Goal: Information Seeking & Learning: Learn about a topic

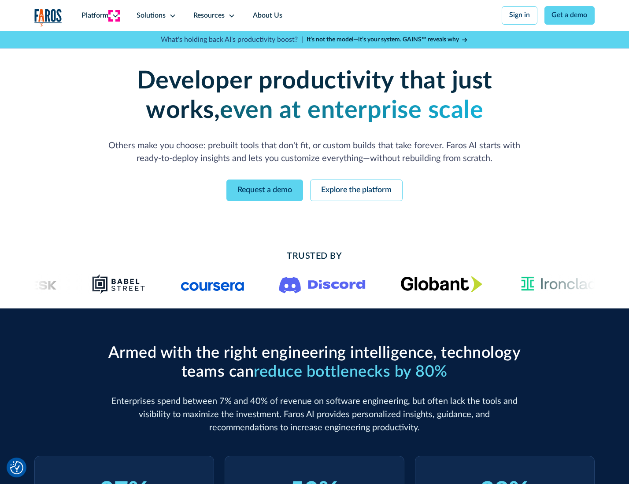
click at [114, 15] on icon at bounding box center [115, 15] width 7 height 7
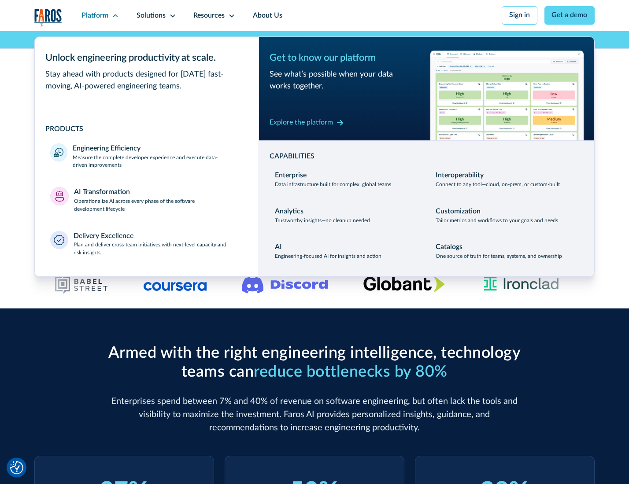
click at [157, 163] on p "Measure the complete developer experience and execute data-driven improvements" at bounding box center [158, 162] width 170 height 16
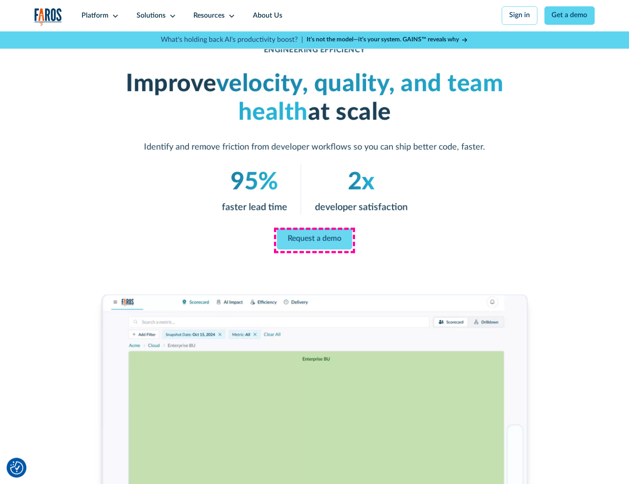
click at [314, 240] on link "Request a demo" at bounding box center [314, 238] width 75 height 21
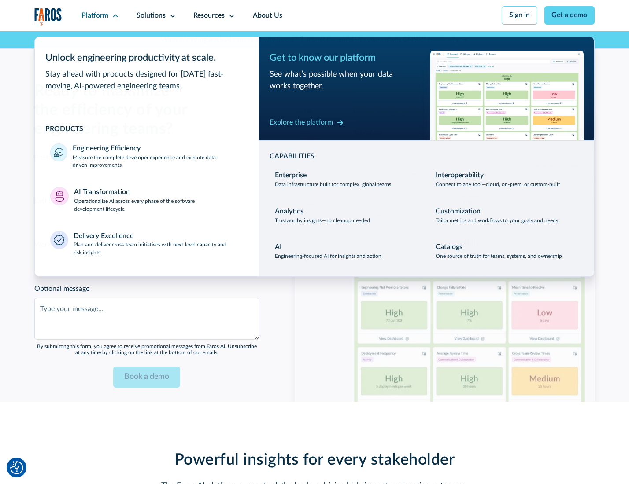
scroll to position [1916, 0]
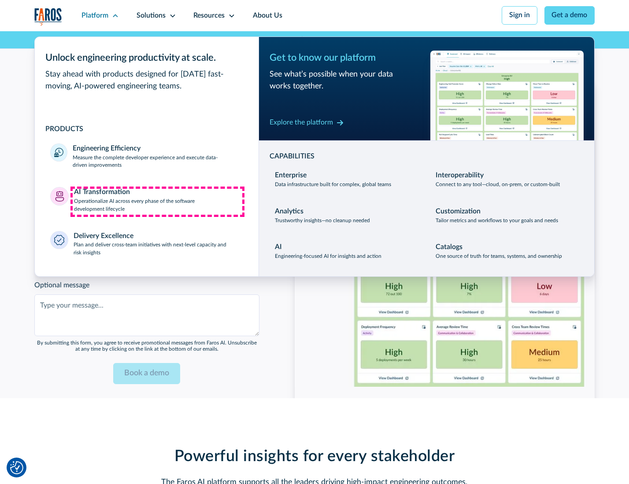
click at [157, 202] on p "Operationalize AI across every phase of the software development lifecycle" at bounding box center [158, 206] width 169 height 16
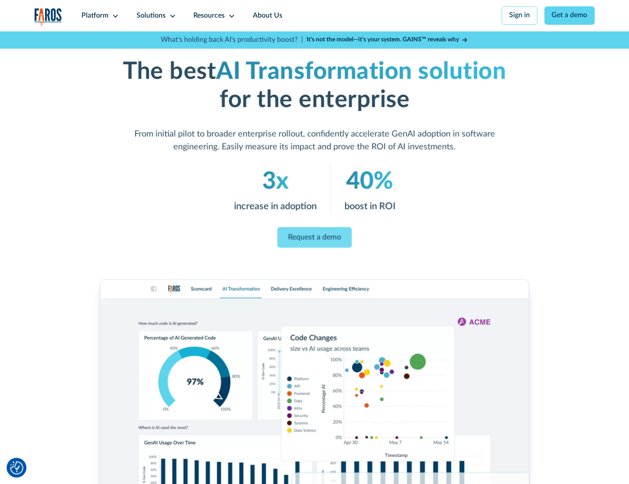
click at [314, 239] on link "Request a demo" at bounding box center [314, 237] width 74 height 21
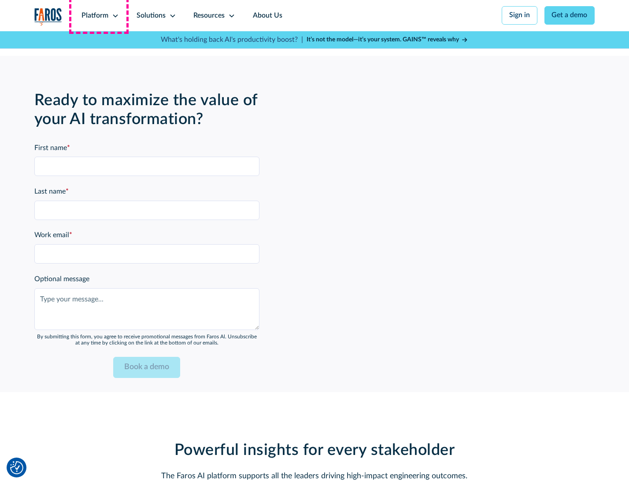
click at [99, 15] on div "Platform" at bounding box center [94, 16] width 27 height 11
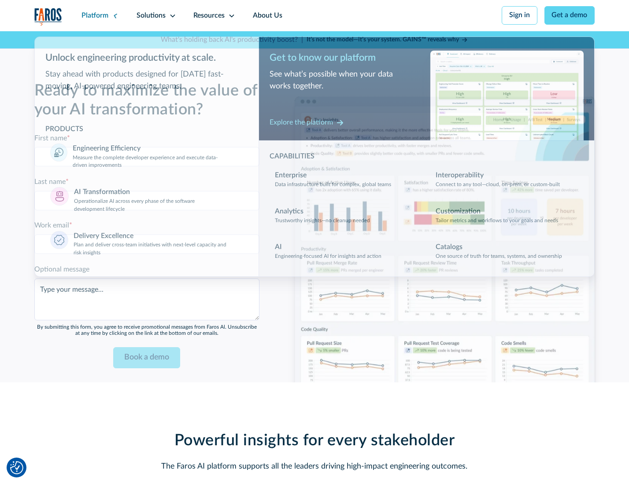
scroll to position [2129, 0]
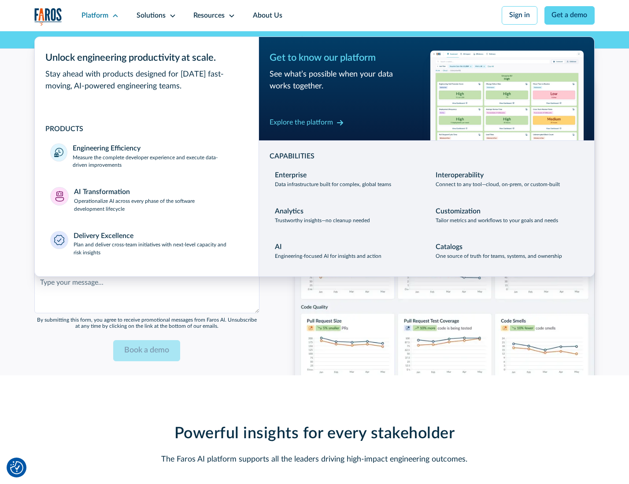
click at [301, 124] on div "Explore the platform" at bounding box center [300, 123] width 63 height 11
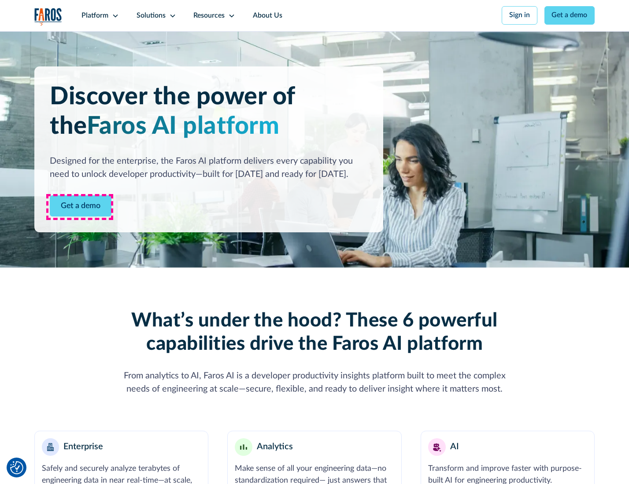
click at [80, 207] on link "Get a demo" at bounding box center [81, 206] width 62 height 22
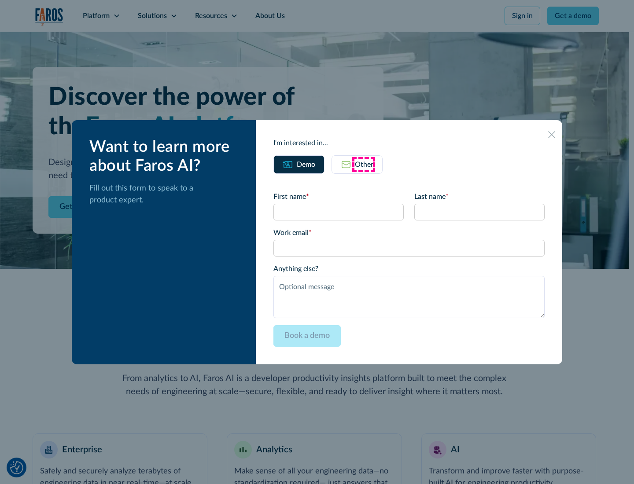
click at [364, 164] on div "Other" at bounding box center [364, 164] width 18 height 11
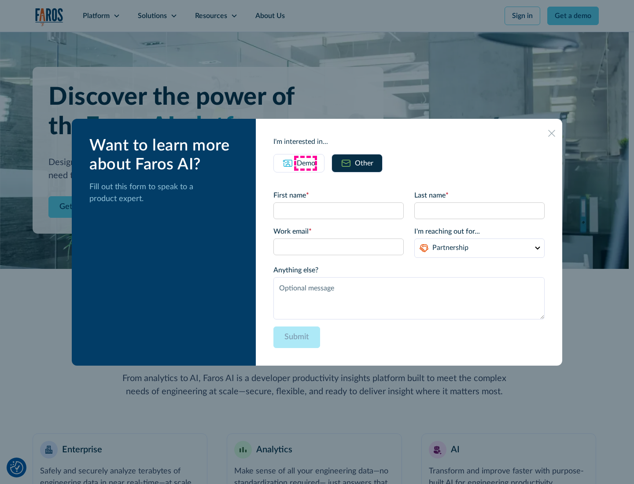
click at [305, 163] on div "Demo" at bounding box center [306, 163] width 18 height 11
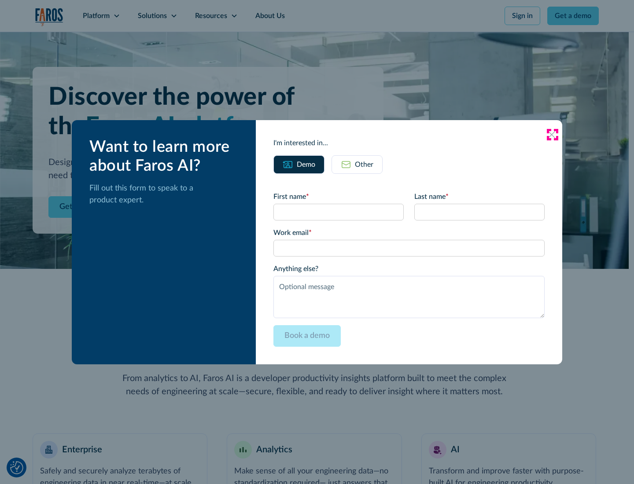
click at [552, 134] on icon at bounding box center [551, 134] width 7 height 7
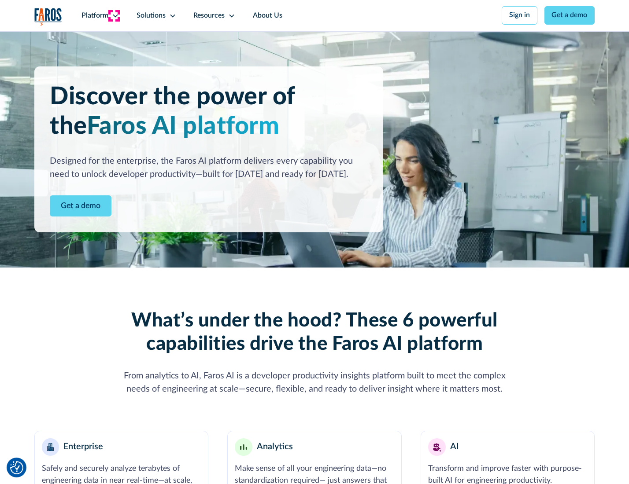
click at [114, 15] on icon at bounding box center [115, 15] width 7 height 7
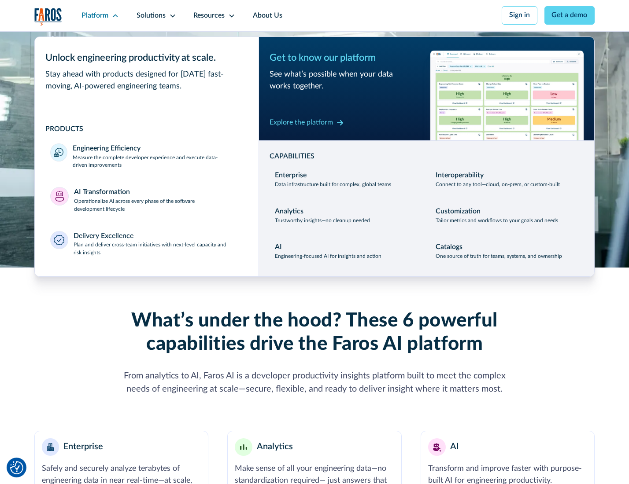
click at [157, 251] on p "Plan and deliver cross-team initiatives with next-level capacity and risk insig…" at bounding box center [158, 249] width 169 height 16
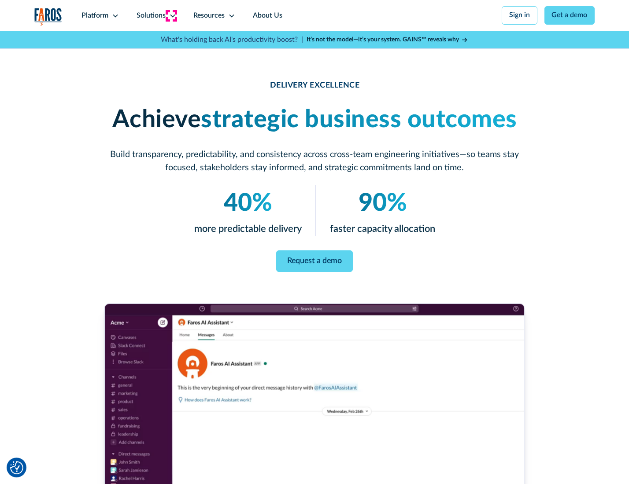
click at [171, 15] on icon at bounding box center [172, 15] width 7 height 7
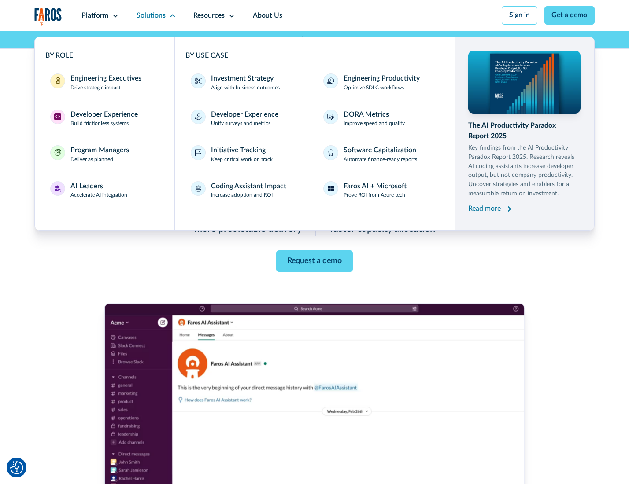
click at [103, 83] on div "Engineering Executives" at bounding box center [105, 79] width 71 height 11
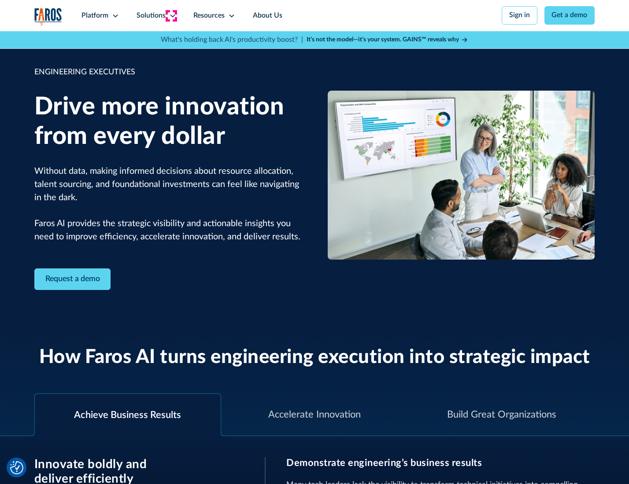
click at [171, 15] on icon at bounding box center [172, 15] width 7 height 7
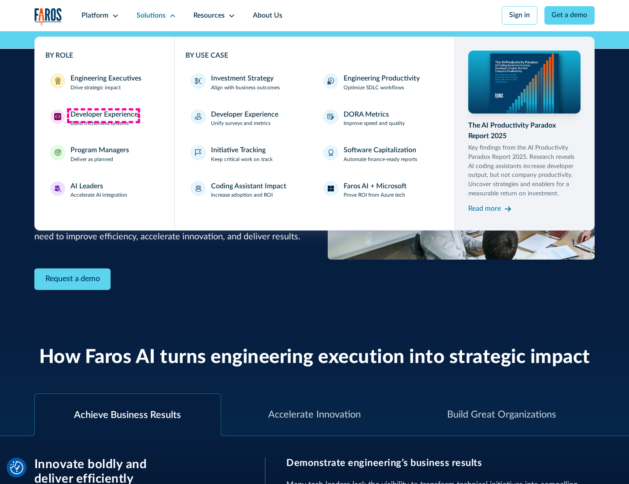
click at [103, 115] on div "Developer Experience" at bounding box center [103, 115] width 67 height 11
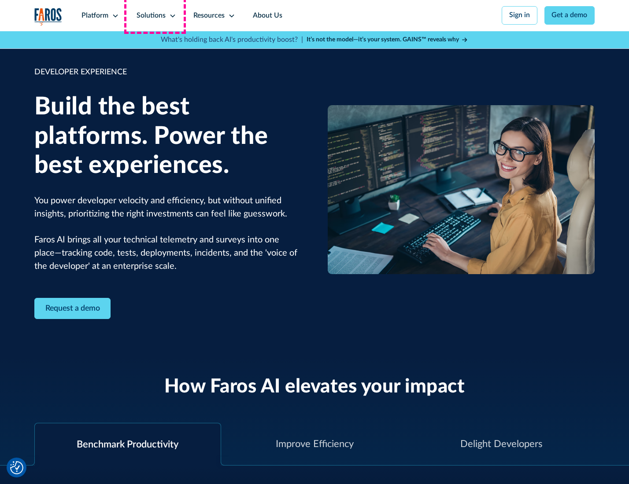
click at [155, 15] on div "Solutions" at bounding box center [150, 16] width 29 height 11
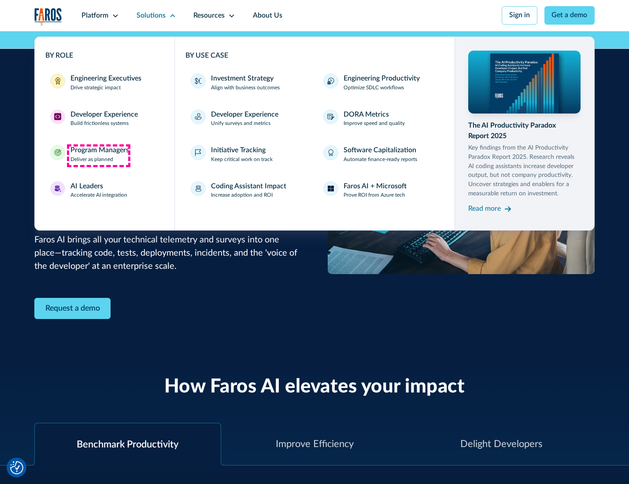
click at [98, 155] on div "Program Managers" at bounding box center [99, 150] width 59 height 11
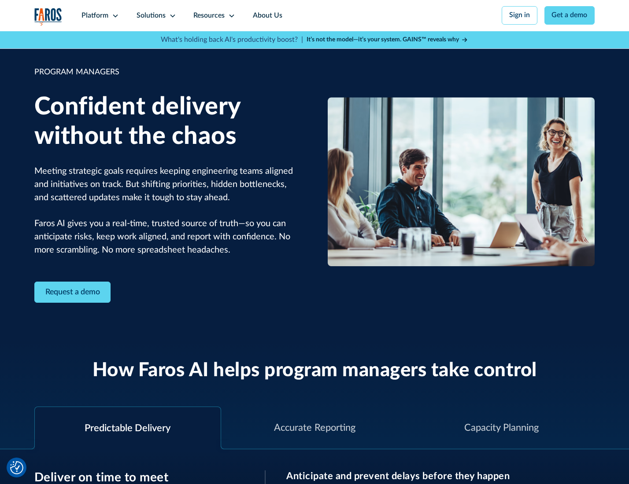
click at [171, 16] on icon at bounding box center [172, 15] width 7 height 7
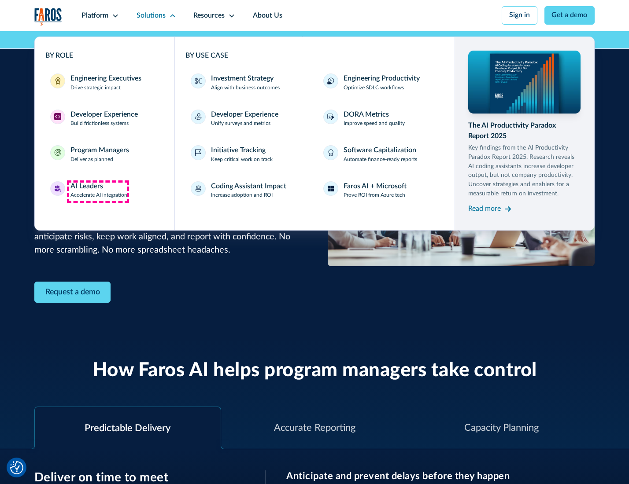
click at [98, 192] on div "AI Leaders" at bounding box center [86, 186] width 33 height 11
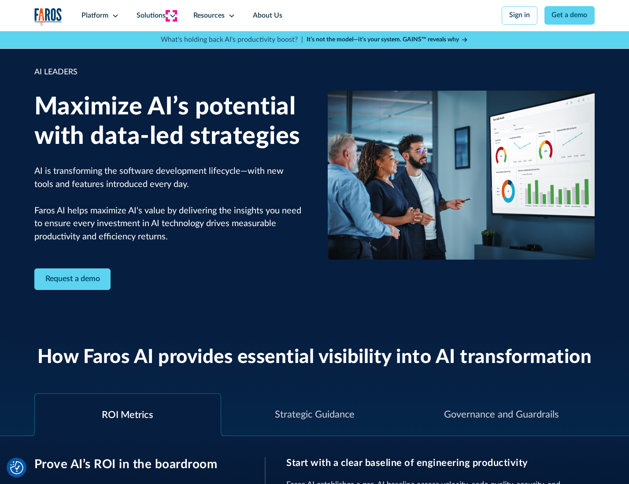
click at [171, 15] on icon at bounding box center [172, 15] width 7 height 7
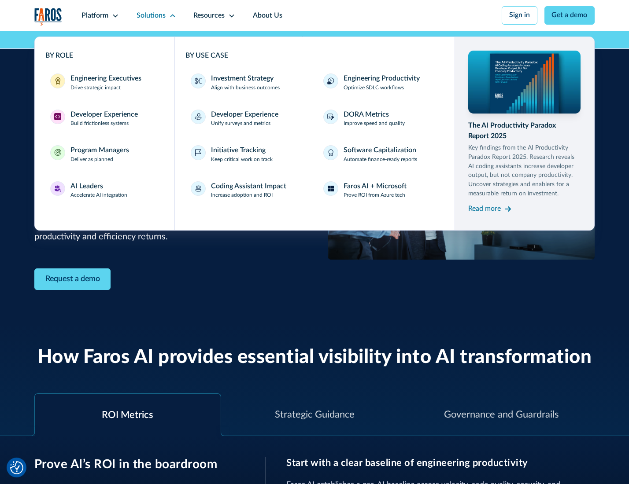
click at [241, 79] on div "Investment Strategy" at bounding box center [242, 79] width 63 height 11
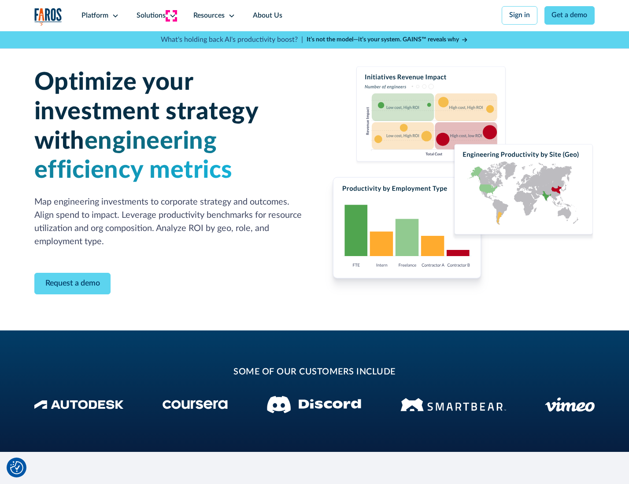
click at [171, 15] on icon at bounding box center [172, 15] width 7 height 7
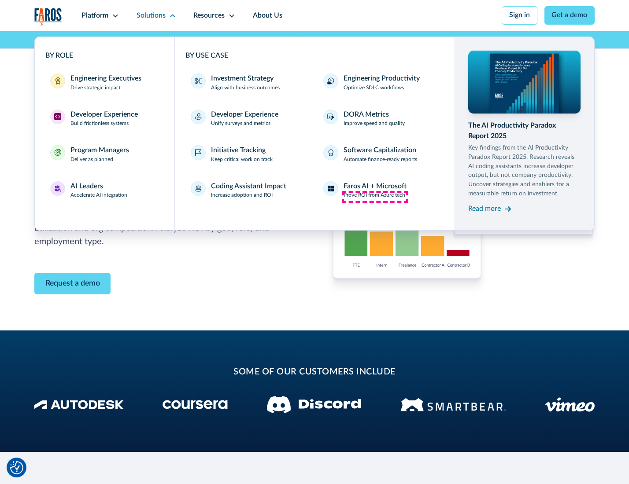
click at [375, 197] on p "Prove ROI from Azure tech" at bounding box center [374, 196] width 62 height 8
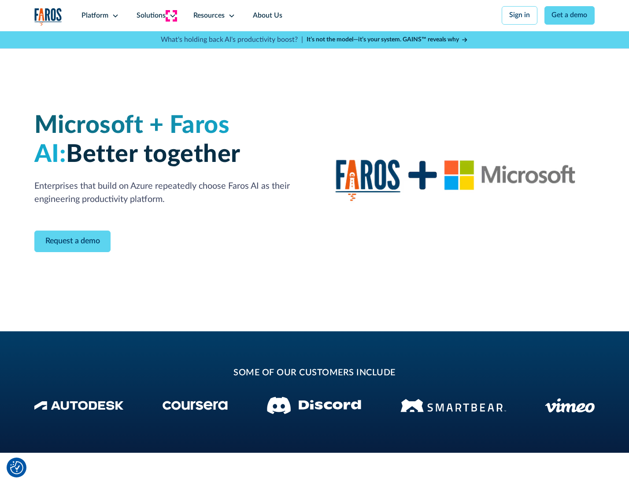
click at [171, 15] on icon at bounding box center [172, 15] width 7 height 7
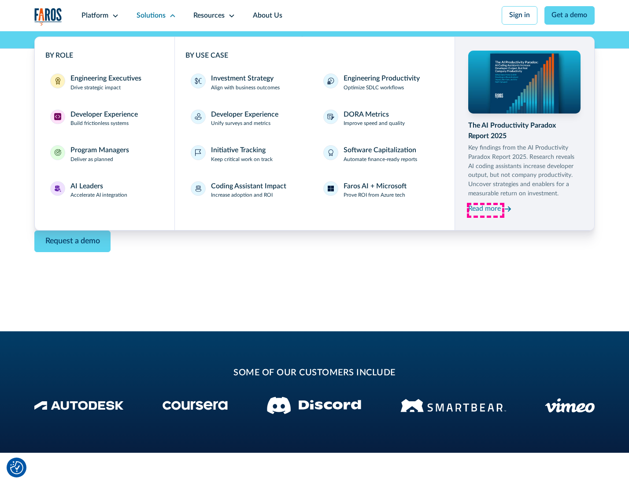
click at [485, 210] on div "Read more" at bounding box center [484, 209] width 33 height 11
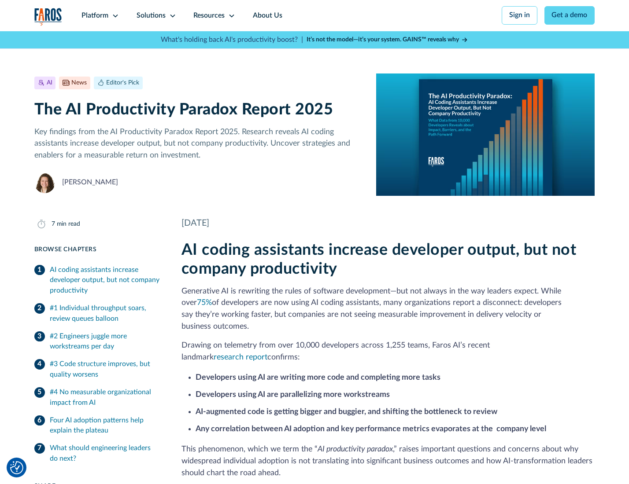
click at [231, 15] on icon at bounding box center [231, 15] width 7 height 7
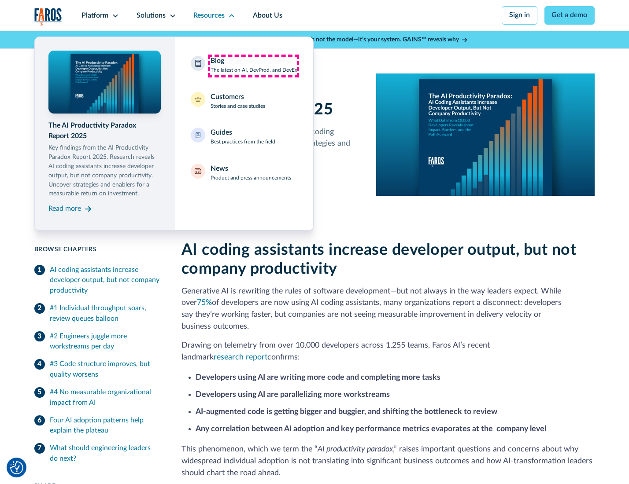
click at [253, 66] on div "Blog The latest on AI, DevProd, and DevEx" at bounding box center [253, 65] width 87 height 18
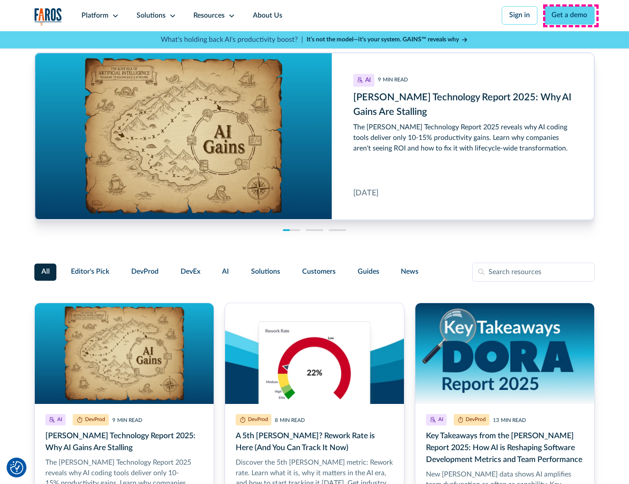
click at [570, 15] on link "Get a demo" at bounding box center [569, 15] width 51 height 18
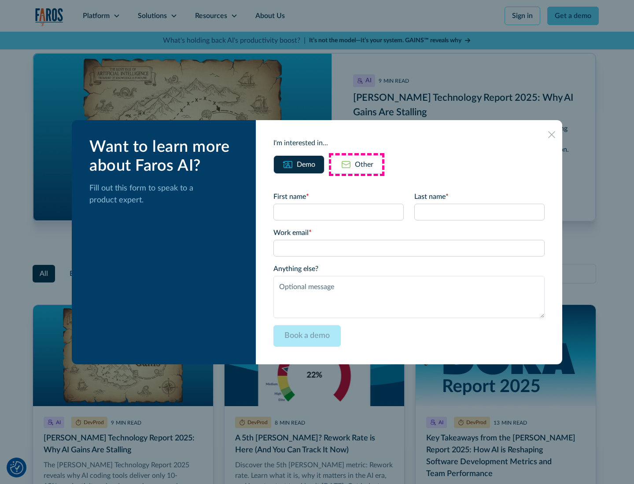
click at [357, 164] on div "Other" at bounding box center [364, 164] width 18 height 11
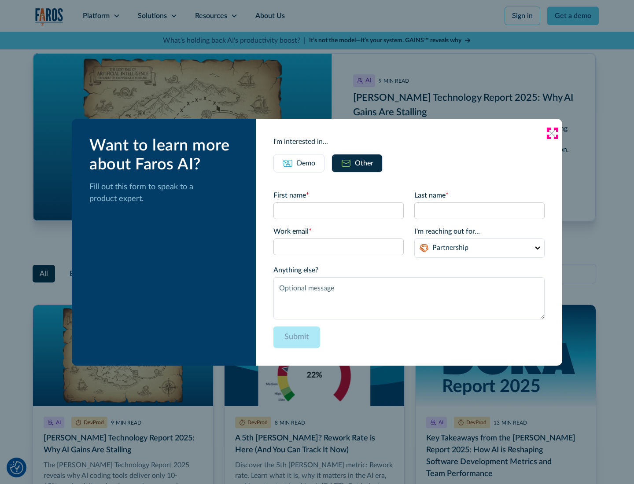
click at [552, 133] on icon at bounding box center [551, 133] width 7 height 7
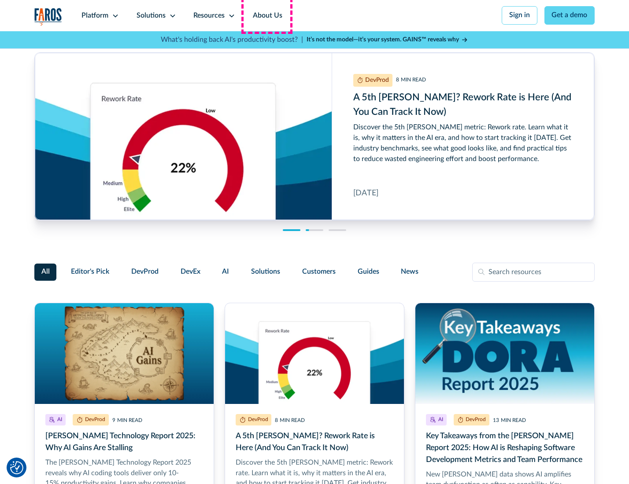
click at [266, 15] on link "About Us" at bounding box center [267, 15] width 47 height 31
